Goal: Transaction & Acquisition: Book appointment/travel/reservation

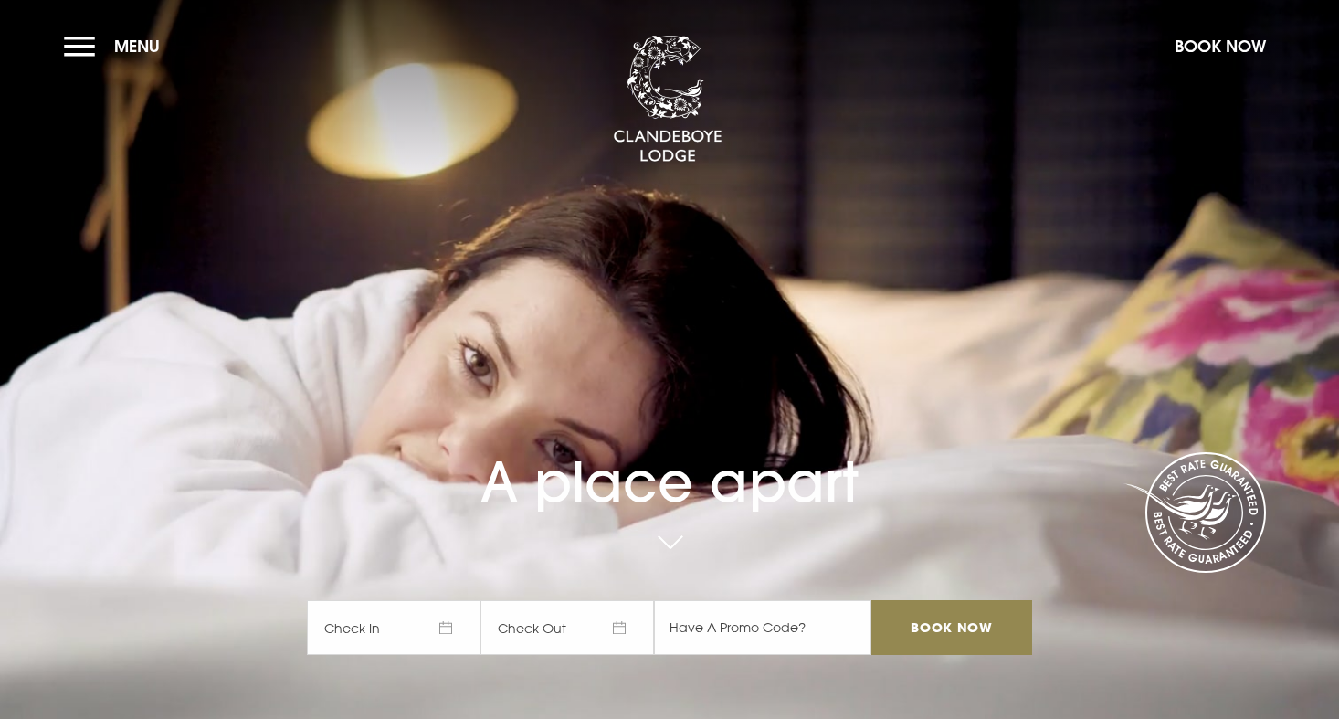
click at [455, 628] on span "Check In" at bounding box center [394, 627] width 174 height 55
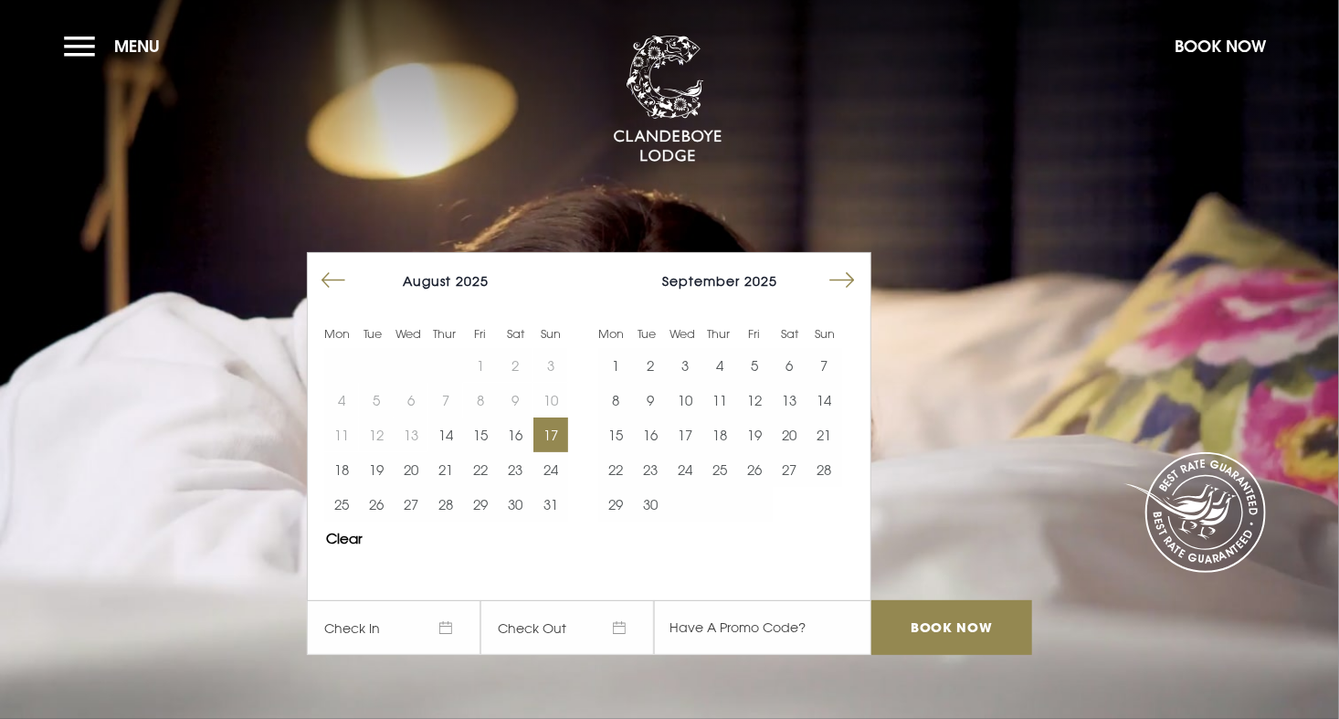
click at [559, 444] on button "17" at bounding box center [550, 434] width 35 height 35
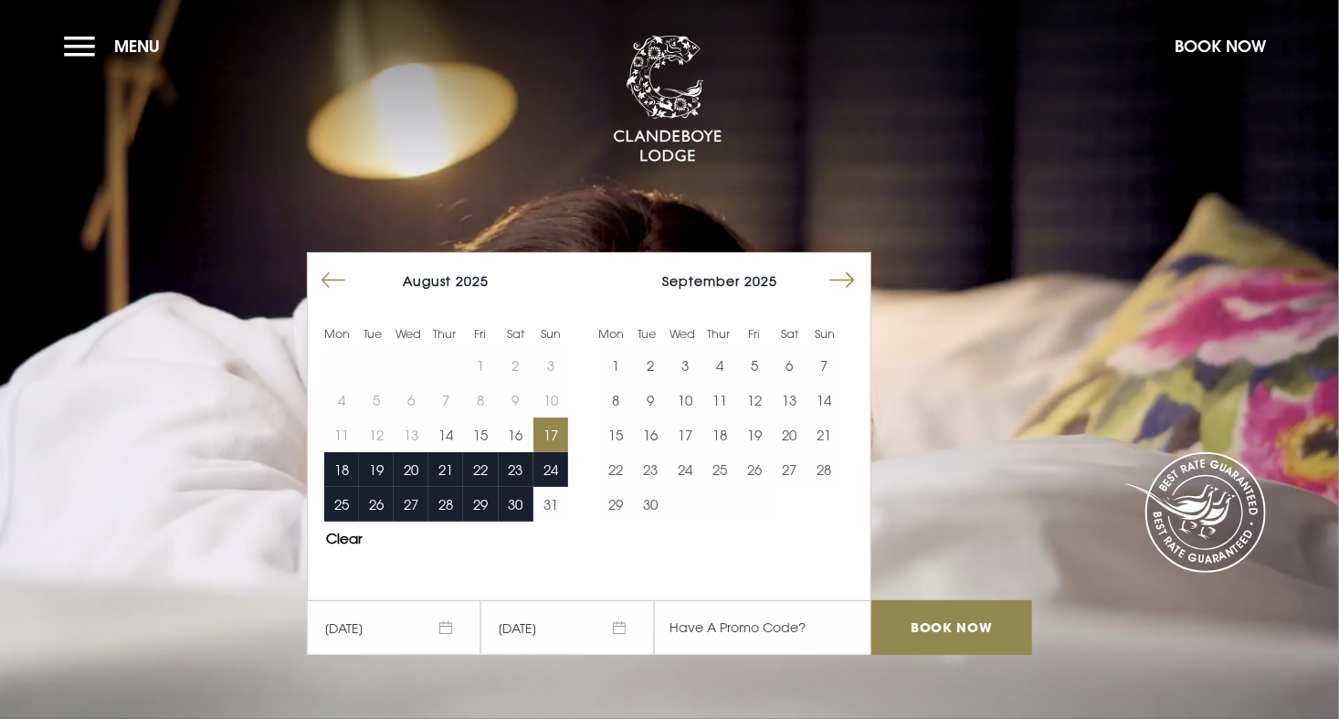
click at [610, 616] on span "[DATE]" at bounding box center [567, 627] width 174 height 55
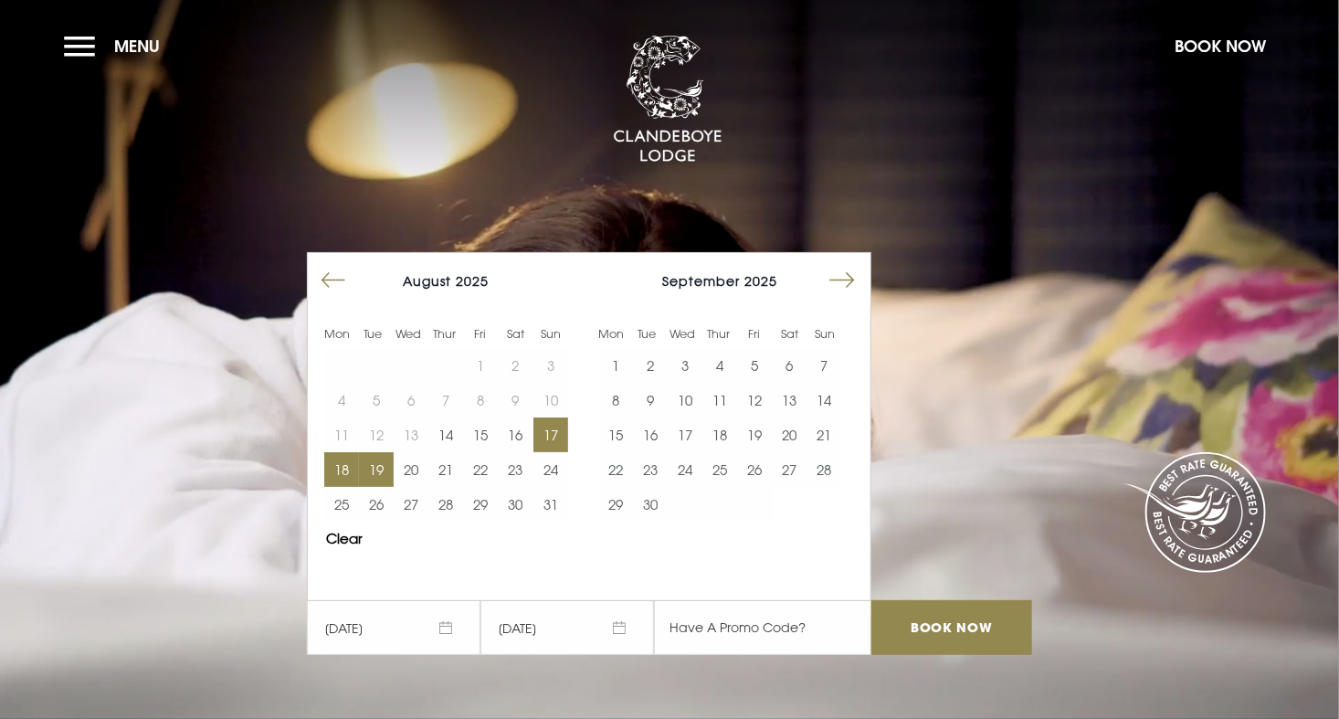
click at [388, 470] on button "19" at bounding box center [376, 469] width 35 height 35
click at [960, 627] on input "Book Now" at bounding box center [951, 627] width 161 height 55
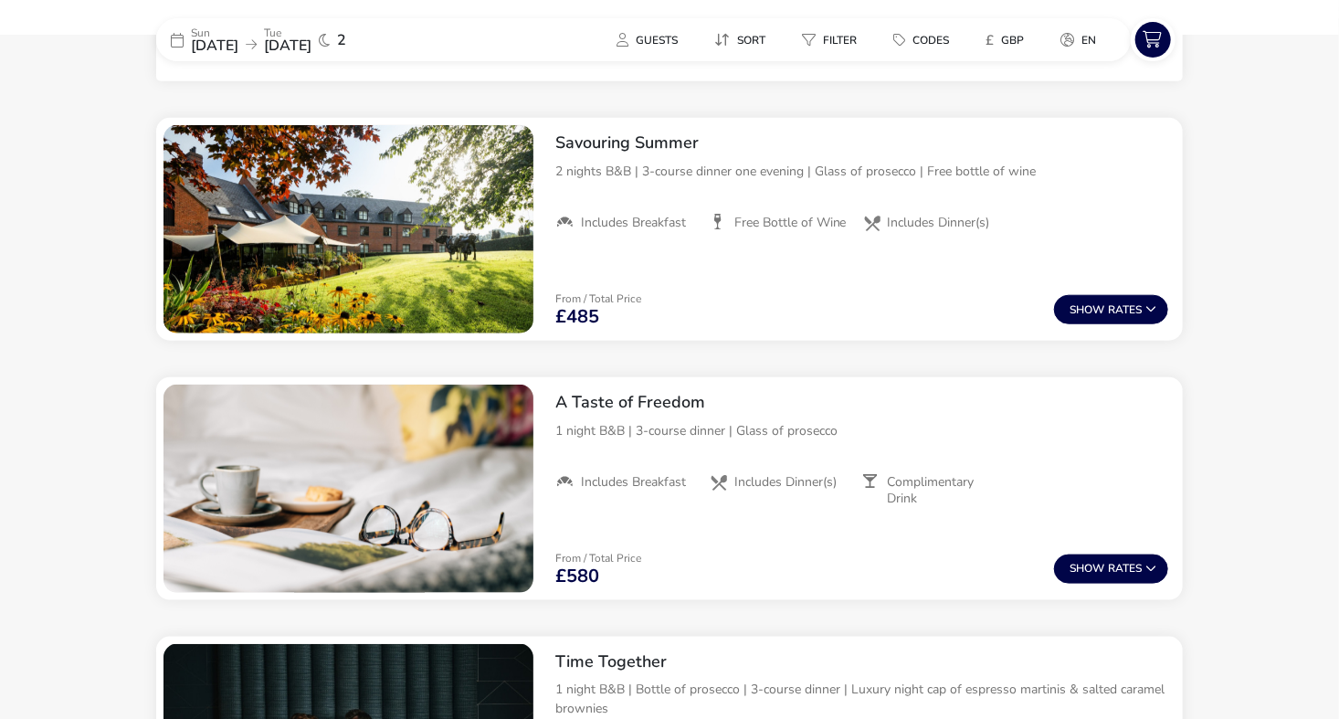
scroll to position [732, 0]
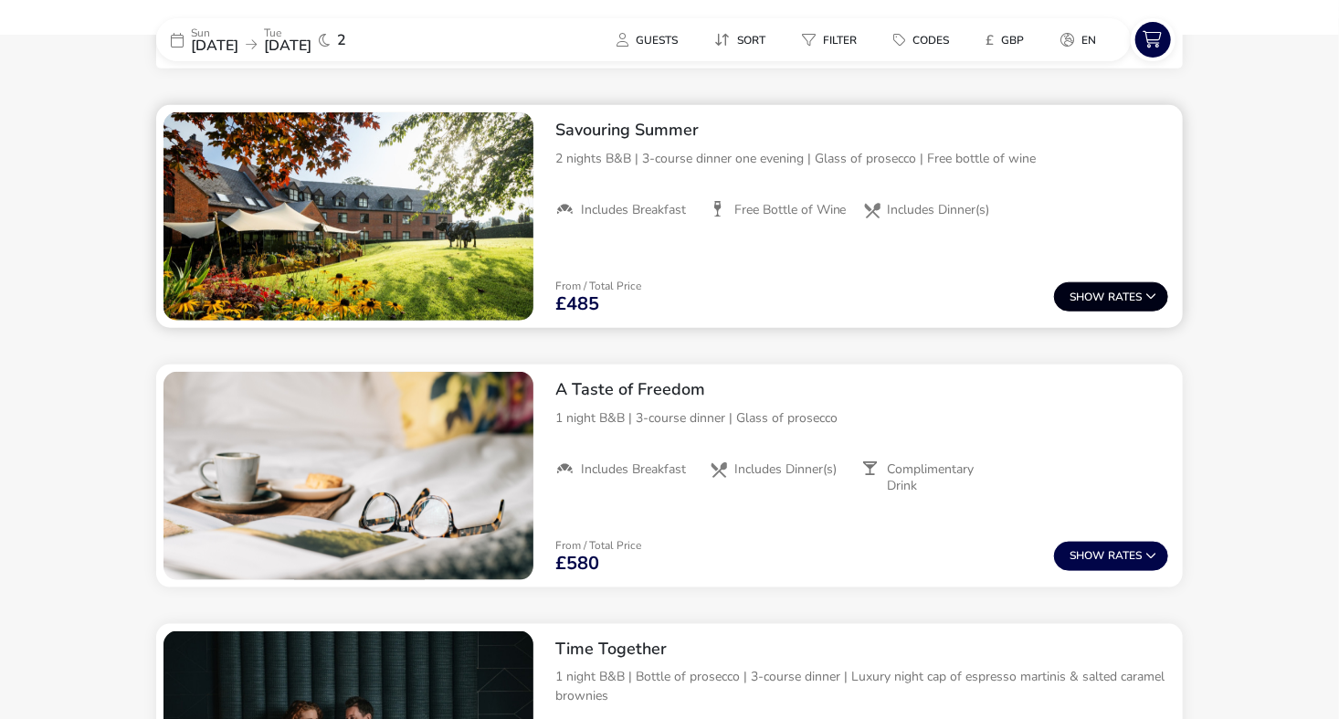
click at [1075, 300] on span "Show" at bounding box center [1088, 297] width 38 height 12
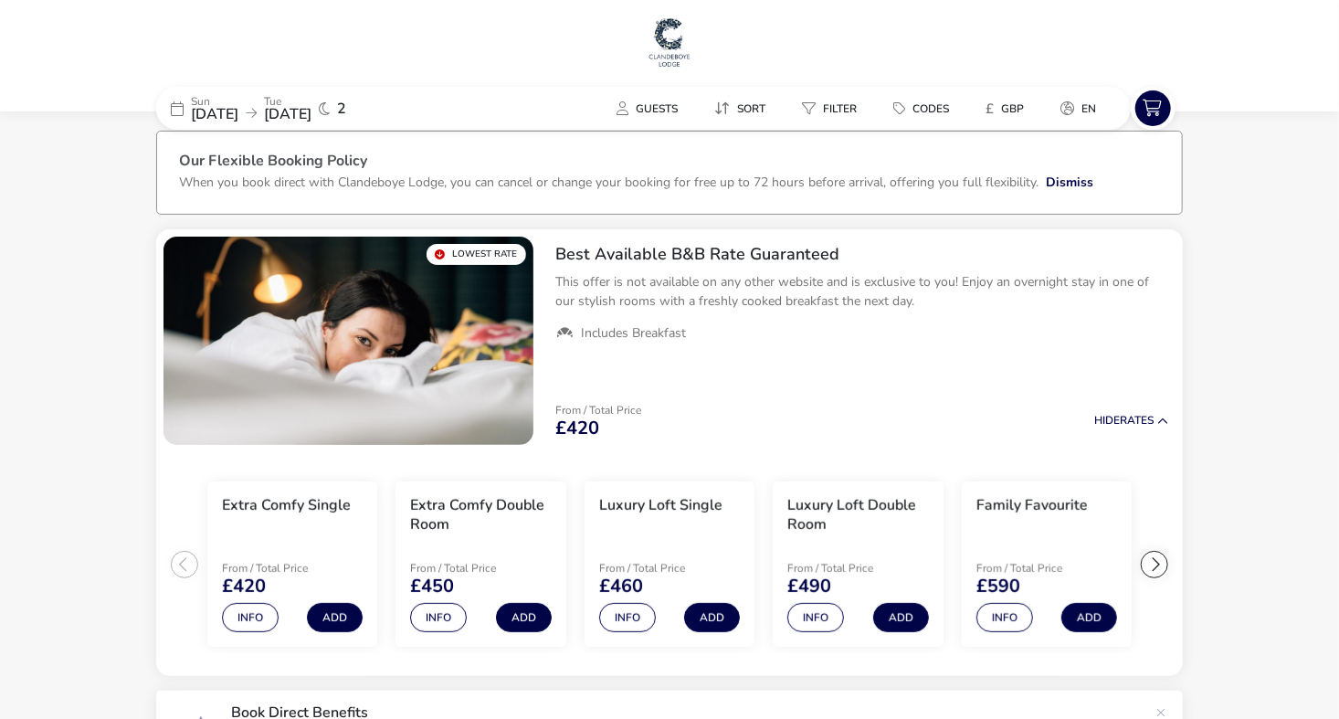
scroll to position [0, 0]
